Goal: Task Accomplishment & Management: Use online tool/utility

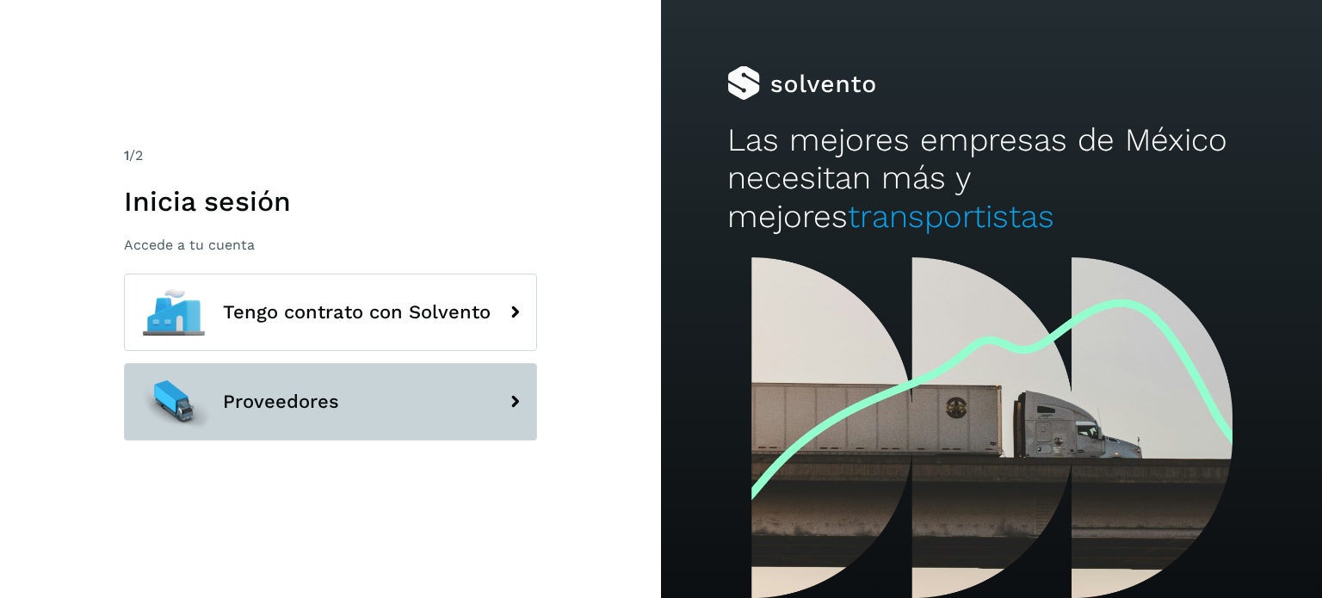
click at [242, 385] on button "Proveedores" at bounding box center [330, 401] width 413 height 77
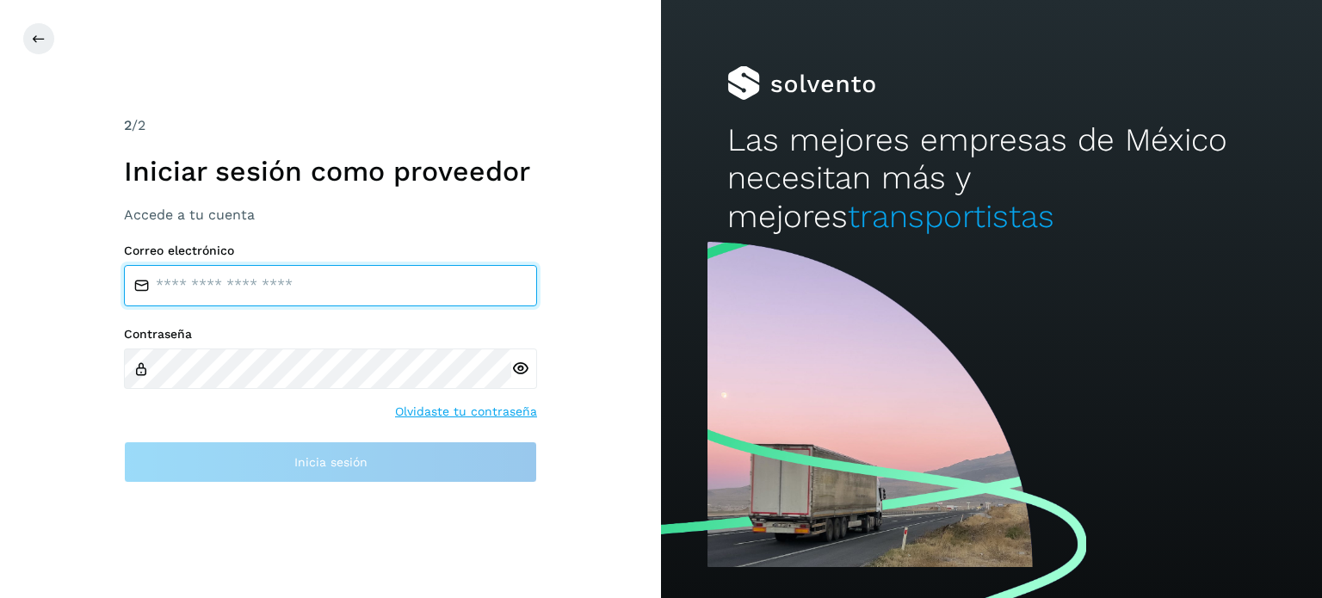
click at [297, 295] on input "email" at bounding box center [330, 285] width 413 height 41
type input "**********"
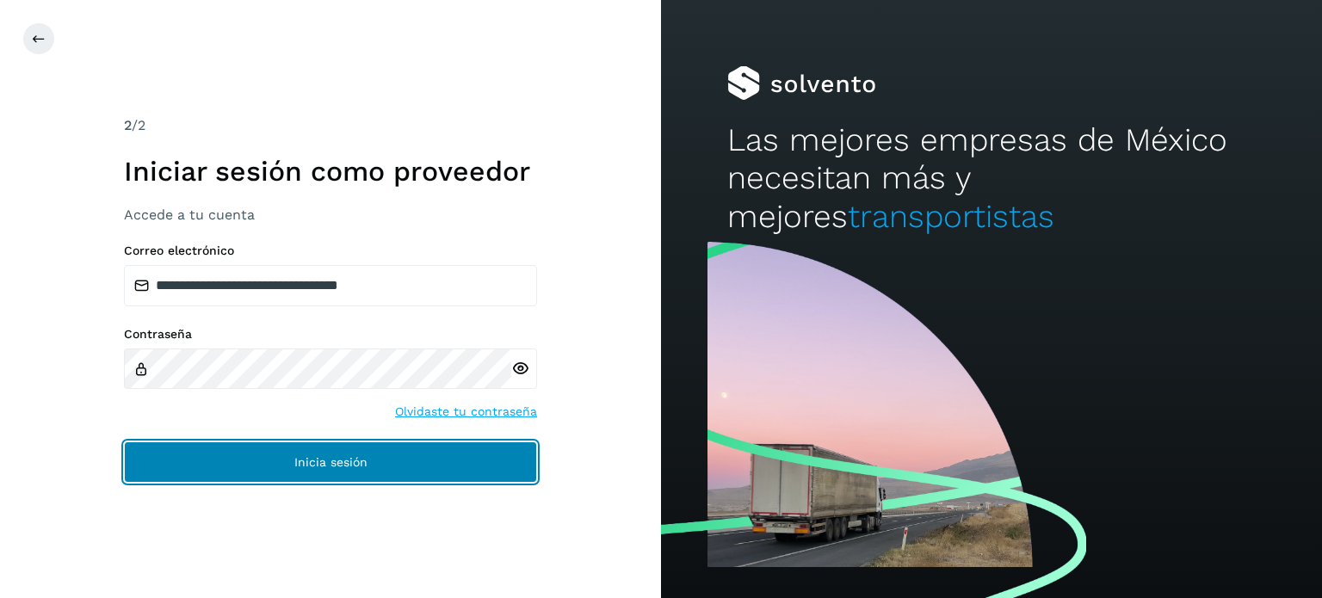
click at [405, 467] on button "Inicia sesión" at bounding box center [330, 462] width 413 height 41
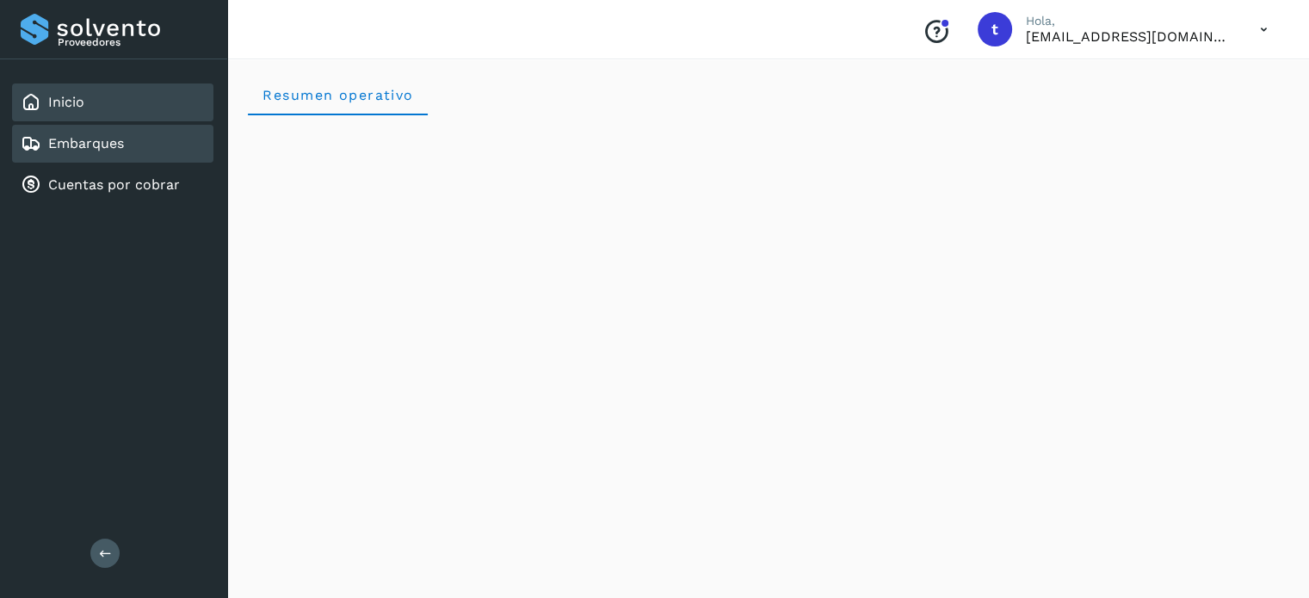
click at [129, 146] on div "Embarques" at bounding box center [112, 144] width 201 height 38
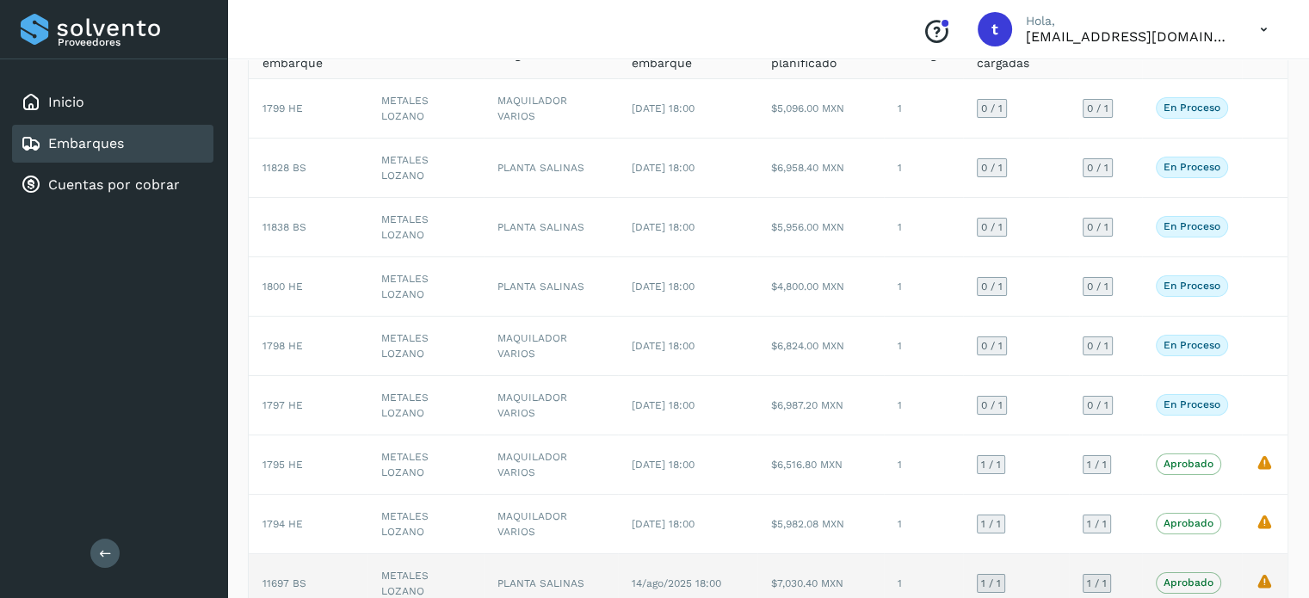
scroll to position [172, 0]
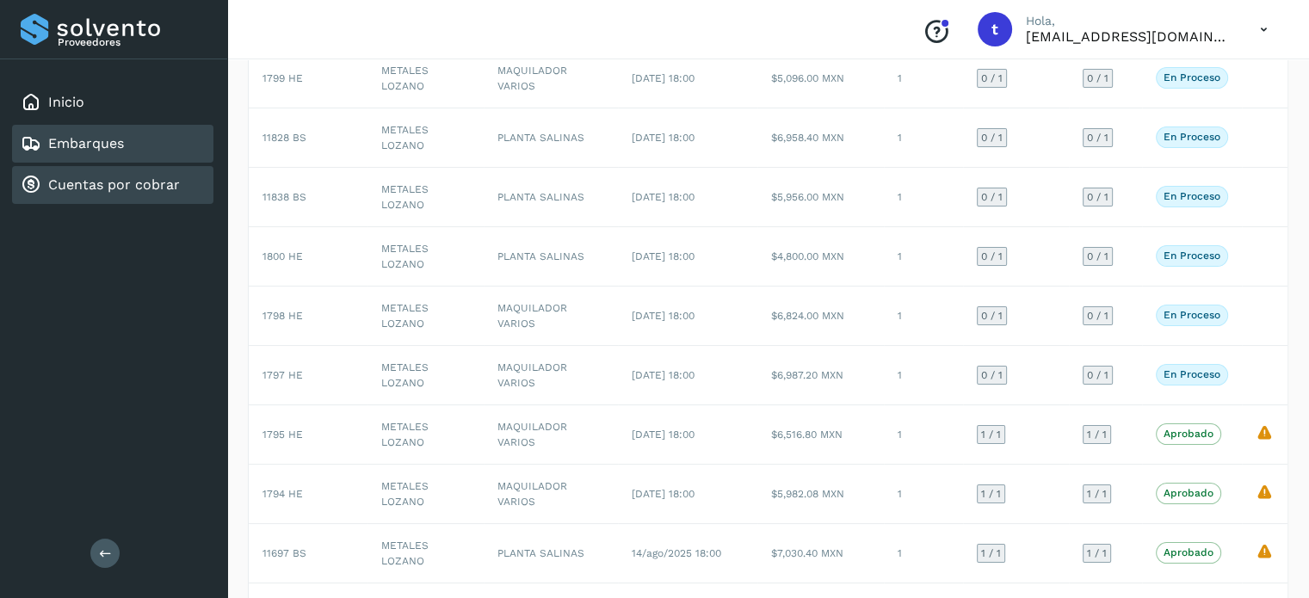
click at [163, 176] on link "Cuentas por cobrar" at bounding box center [114, 184] width 132 height 16
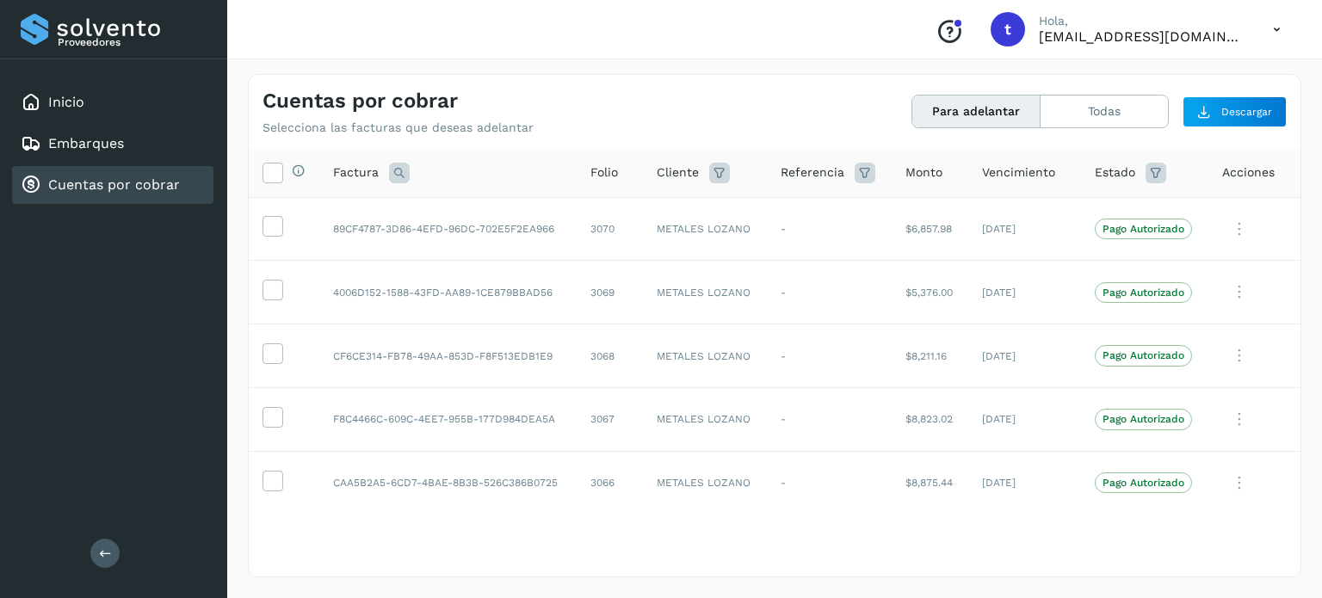
click at [966, 538] on div "Selecciona todas las facturas disponibles para adelanto Factura Folio Cliente R…" at bounding box center [775, 362] width 1052 height 426
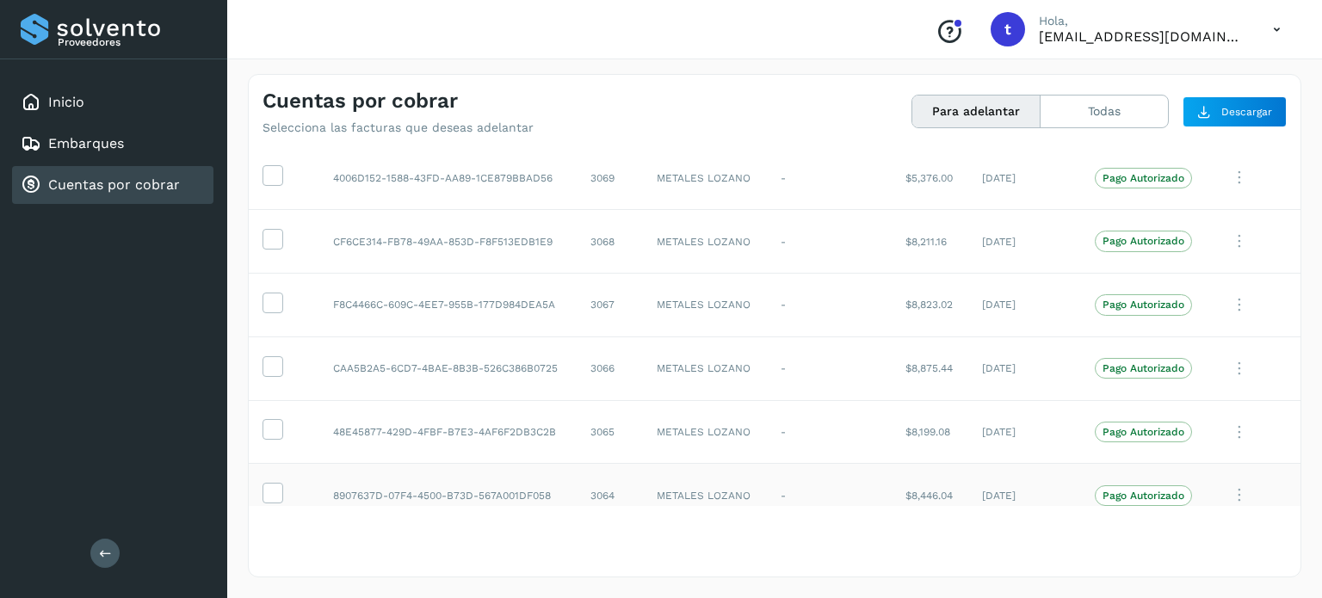
scroll to position [262, 0]
